Goal: Information Seeking & Learning: Learn about a topic

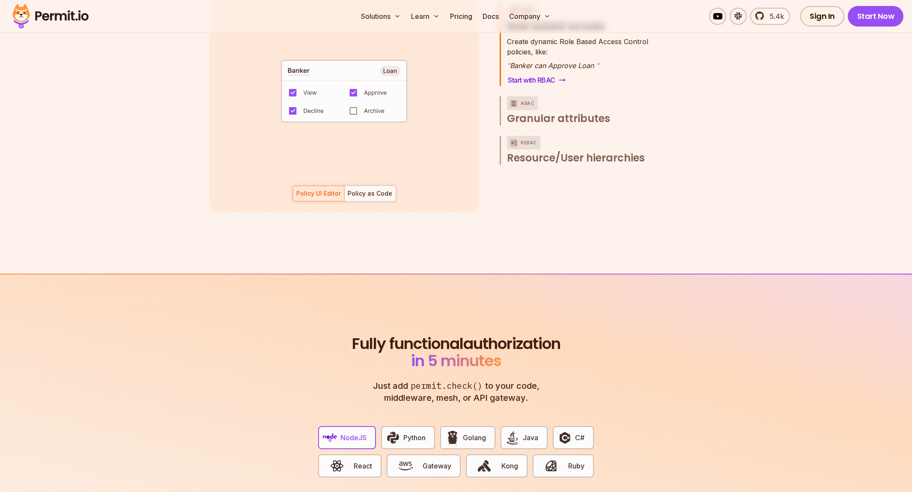
scroll to position [1237, 0]
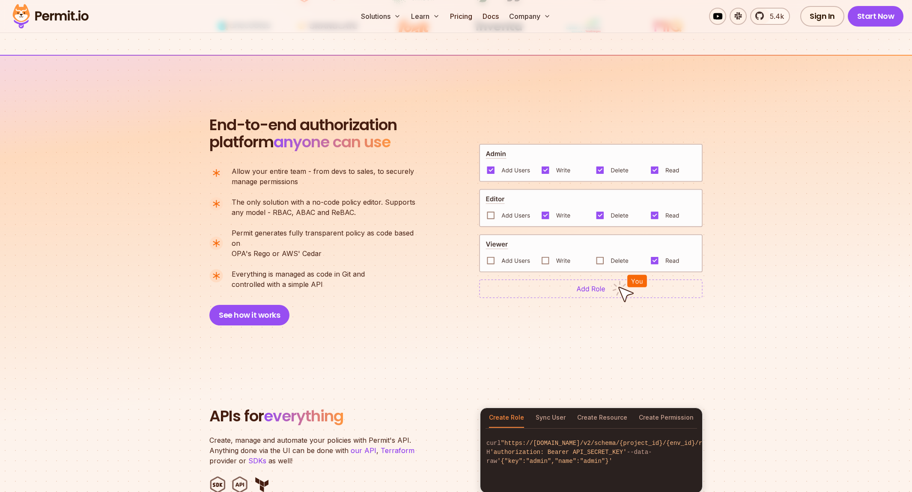
drag, startPoint x: 797, startPoint y: 238, endPoint x: 797, endPoint y: 257, distance: 19.3
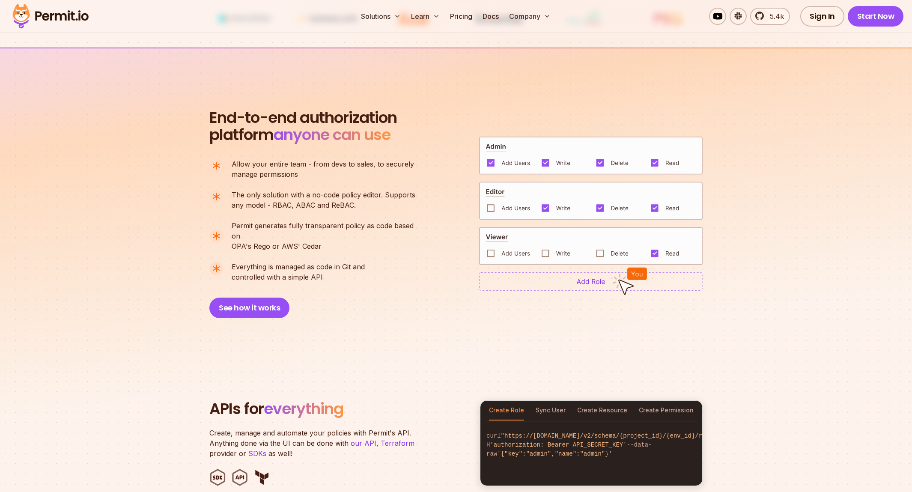
drag, startPoint x: 801, startPoint y: 245, endPoint x: 802, endPoint y: 253, distance: 7.8
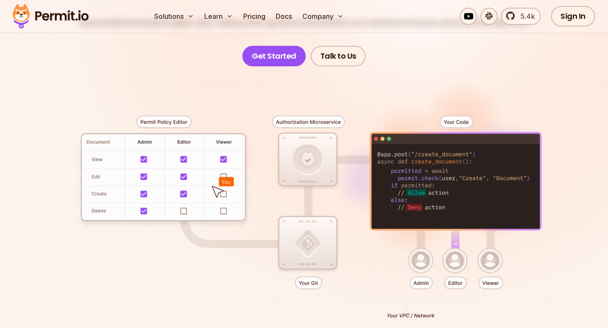
scroll to position [143, 0]
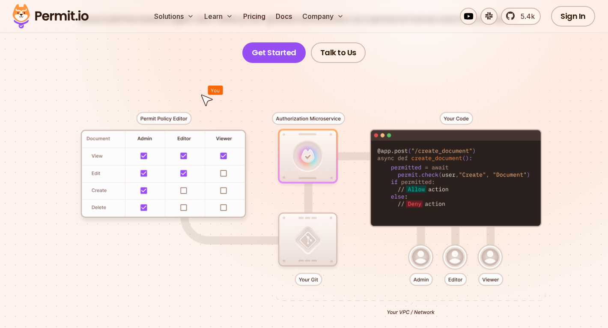
drag, startPoint x: 155, startPoint y: 265, endPoint x: 152, endPoint y: 250, distance: 14.3
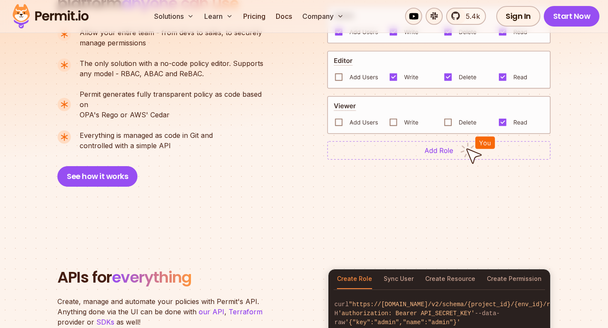
scroll to position [539, 0]
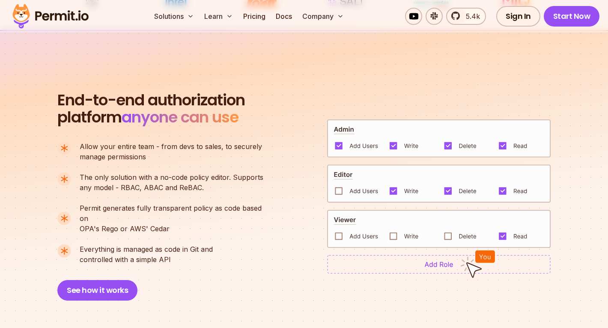
click at [128, 187] on p "The only solution with a no-code policy editor. Supports any model - RBAC, ABAC…" at bounding box center [172, 182] width 184 height 21
copy p "RBAC"
click at [287, 98] on div "End-to-end authorization platform anyone can use A no-code authorization platfo…" at bounding box center [303, 196] width 493 height 209
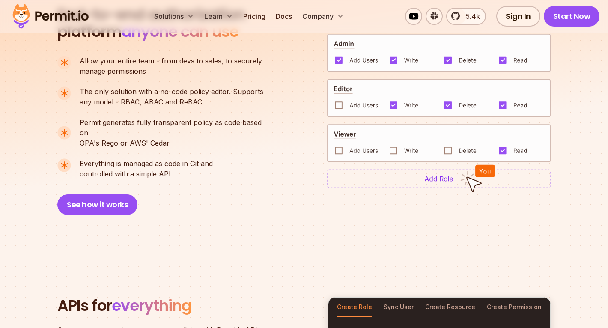
scroll to position [567, 0]
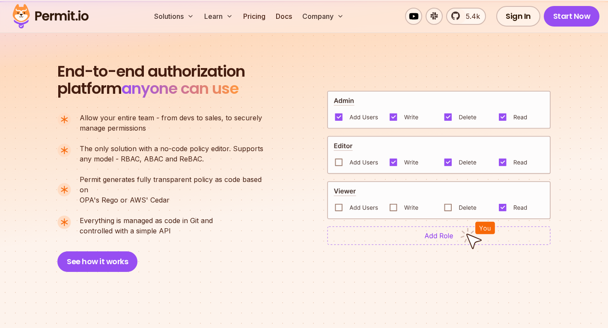
click at [182, 161] on p "The only solution with a no-code policy editor. Supports any model - RBAC, ABAC…" at bounding box center [172, 153] width 184 height 21
copy p "ReBAC"
click at [164, 155] on p "The only solution with a no-code policy editor. Supports any model - RBAC, ABAC…" at bounding box center [172, 153] width 184 height 21
click at [125, 156] on p "The only solution with a no-code policy editor. Supports any model - RBAC, ABAC…" at bounding box center [172, 153] width 184 height 21
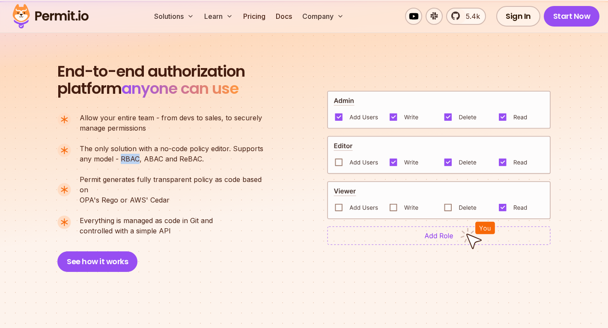
click at [126, 156] on p "The only solution with a no-code policy editor. Supports any model - RBAC, ABAC…" at bounding box center [172, 153] width 184 height 21
click at [150, 158] on p "The only solution with a no-code policy editor. Supports any model - RBAC, ABAC…" at bounding box center [172, 153] width 184 height 21
drag, startPoint x: 177, startPoint y: 163, endPoint x: 183, endPoint y: 159, distance: 7.3
click at [176, 163] on p "The only solution with a no-code policy editor. Supports any model - RBAC, ABAC…" at bounding box center [172, 153] width 184 height 21
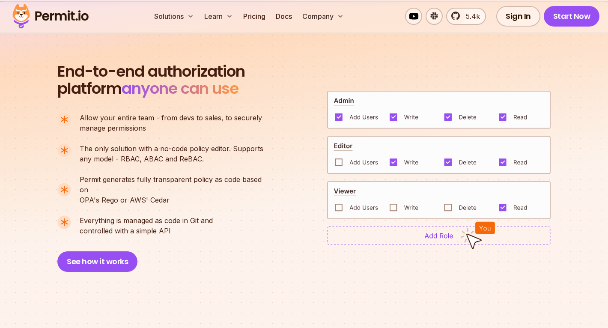
click at [183, 159] on p "The only solution with a no-code policy editor. Supports any model - RBAC, ABAC…" at bounding box center [172, 153] width 184 height 21
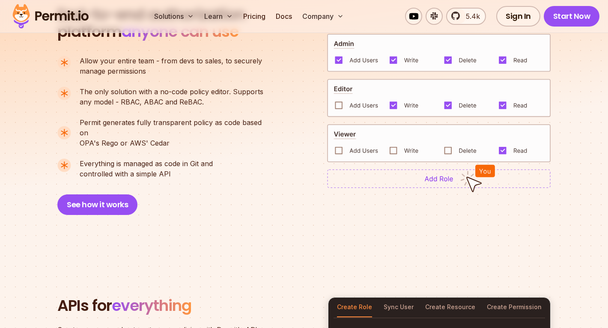
scroll to position [539, 0]
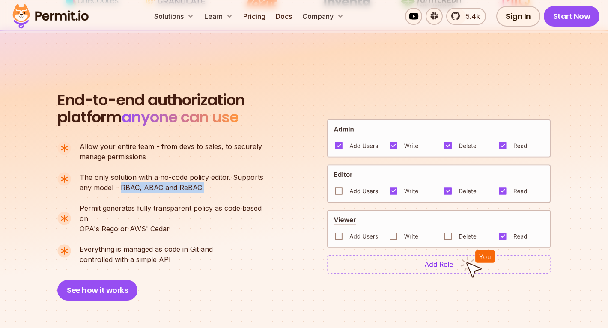
drag, startPoint x: 206, startPoint y: 183, endPoint x: 119, endPoint y: 191, distance: 87.7
click at [119, 191] on p "The only solution with a no-code policy editor. Supports any model - RBAC, ABAC…" at bounding box center [172, 182] width 184 height 21
click at [155, 182] on p "The only solution with a no-code policy editor. Supports any model - RBAC, ABAC…" at bounding box center [172, 182] width 184 height 21
click at [128, 183] on p "The only solution with a no-code policy editor. Supports any model - RBAC, ABAC…" at bounding box center [172, 182] width 184 height 21
click at [150, 188] on p "The only solution with a no-code policy editor. Supports any model - RBAC, ABAC…" at bounding box center [172, 182] width 184 height 21
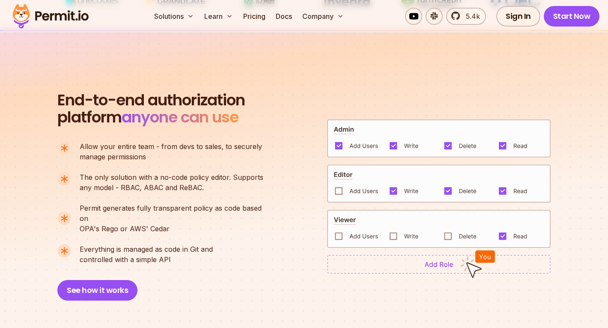
click at [124, 189] on p "The only solution with a no-code policy editor. Supports any model - RBAC, ABAC…" at bounding box center [172, 182] width 184 height 21
click at [181, 190] on p "The only solution with a no-code policy editor. Supports any model - RBAC, ABAC…" at bounding box center [172, 182] width 184 height 21
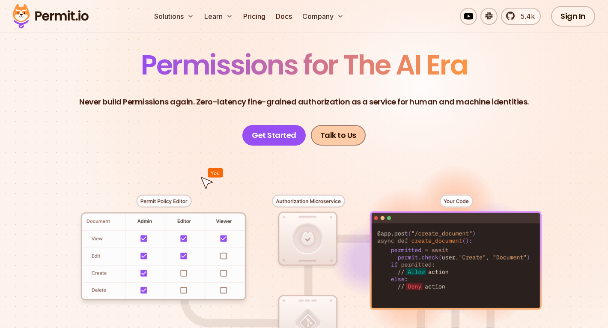
scroll to position [0, 0]
